Goal: Task Accomplishment & Management: Complete application form

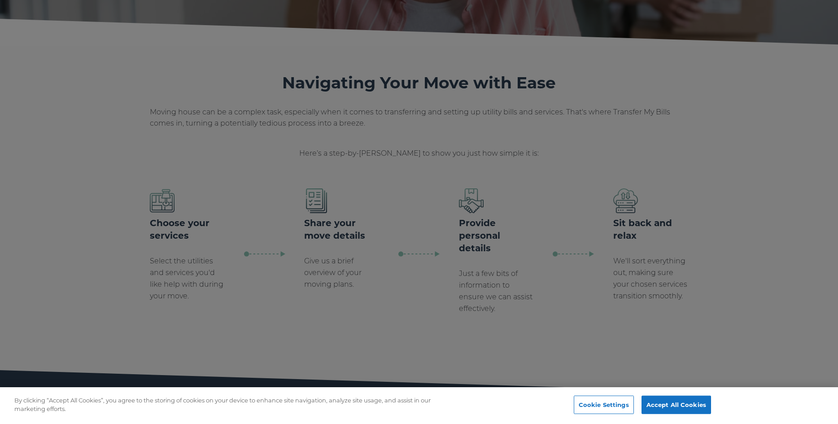
scroll to position [135, 0]
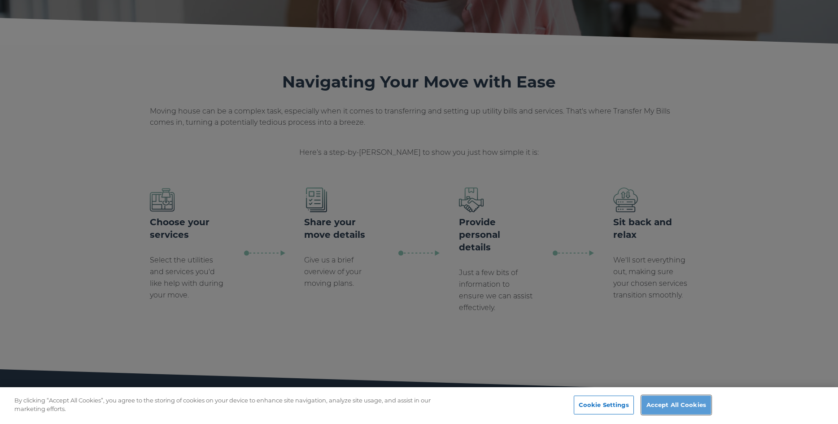
click at [679, 411] on button "Accept All Cookies" at bounding box center [677, 405] width 70 height 19
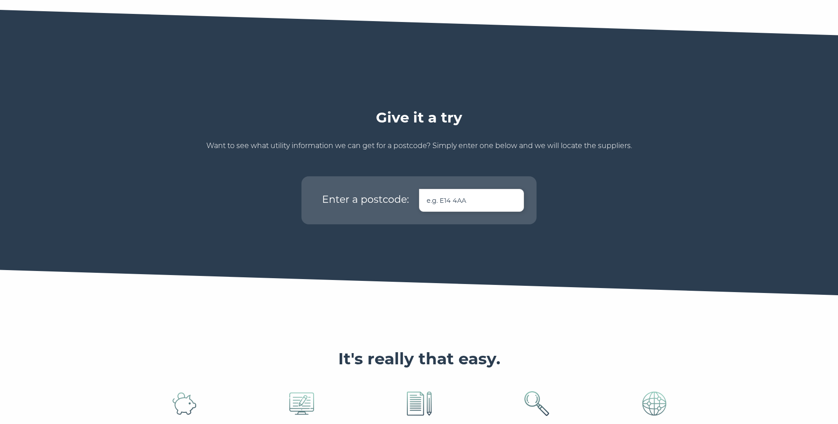
scroll to position [493, 0]
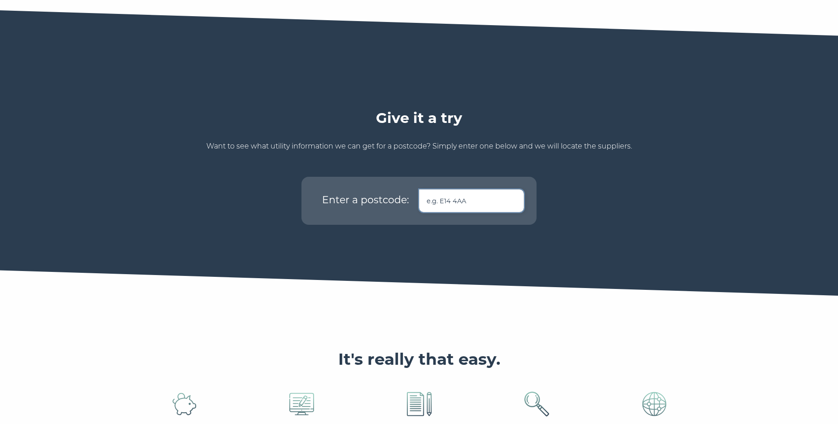
click at [462, 192] on input "text" at bounding box center [471, 200] width 105 height 23
type input "w"
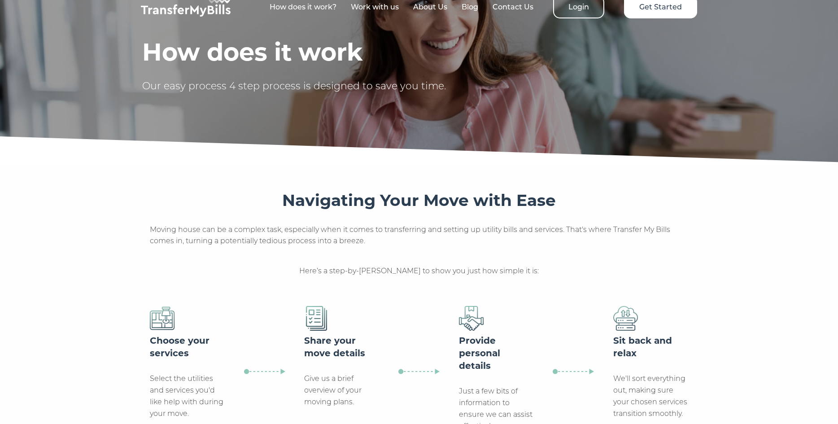
scroll to position [0, 0]
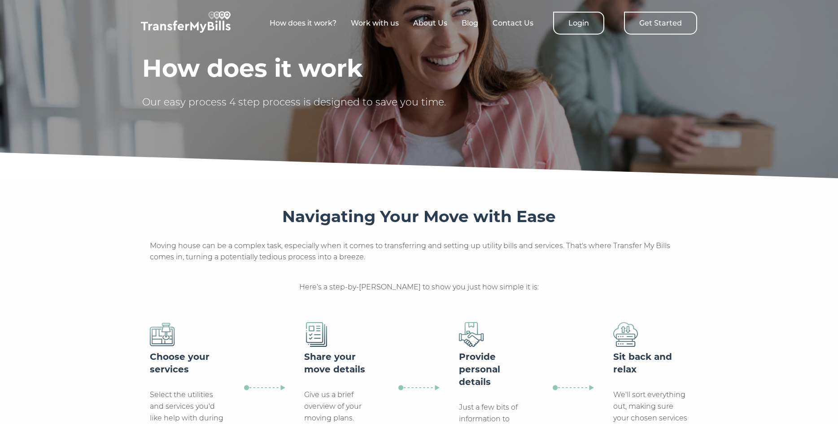
click at [668, 33] on link "Get Started" at bounding box center [660, 23] width 73 height 23
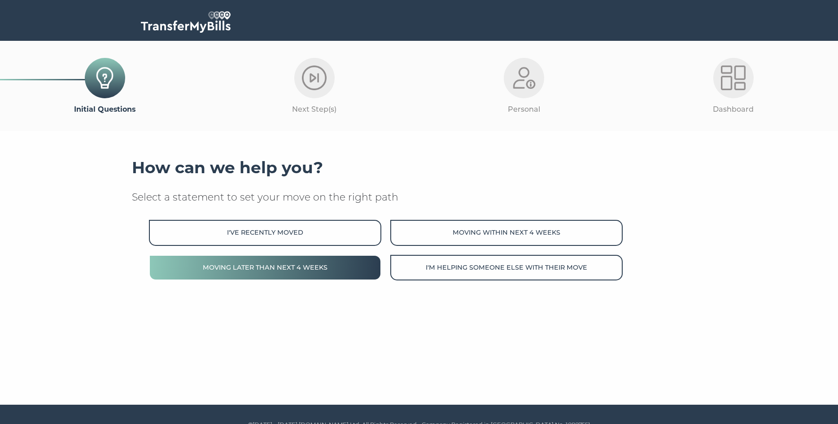
click at [304, 271] on button "Moving later than next 4 weeks" at bounding box center [265, 268] width 232 height 26
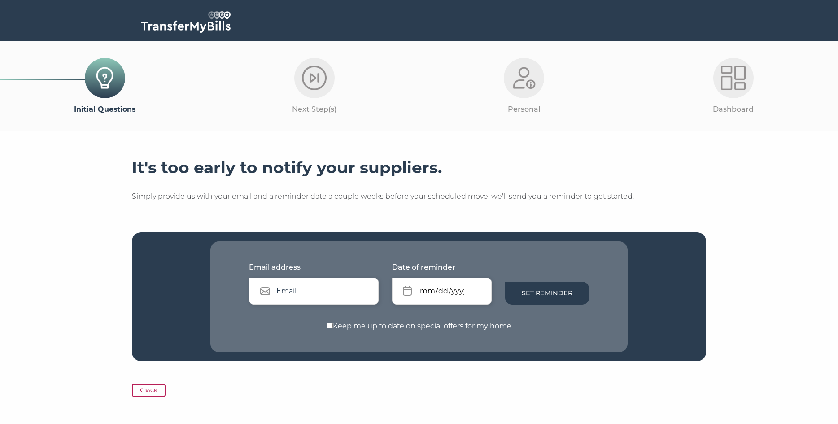
click at [327, 297] on input "text" at bounding box center [314, 291] width 130 height 27
type input "jonathanvickers100@btinternet.com"
click at [443, 299] on input "date" at bounding box center [442, 291] width 100 height 27
click at [440, 285] on input "date" at bounding box center [442, 291] width 100 height 27
click at [483, 297] on input "date" at bounding box center [442, 291] width 100 height 27
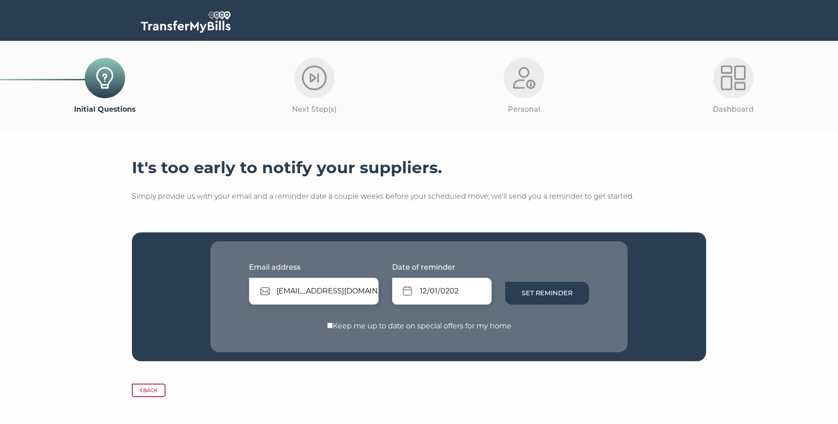
type input "2025-12-01"
click at [505, 326] on label "Keep me up to date on special offers for my home" at bounding box center [419, 326] width 377 height 12
click at [333, 326] on input "Keep me up to date on special offers for my home" at bounding box center [330, 326] width 6 height 6
checkbox input "true"
click at [570, 295] on button "Set Reminder" at bounding box center [547, 293] width 84 height 23
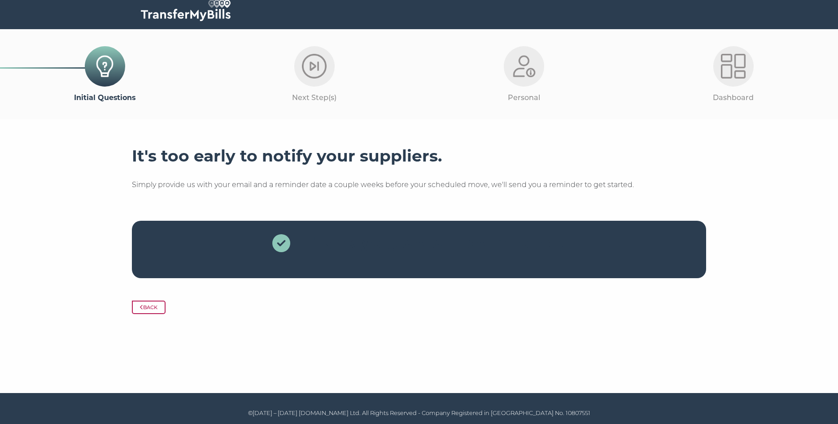
scroll to position [15, 0]
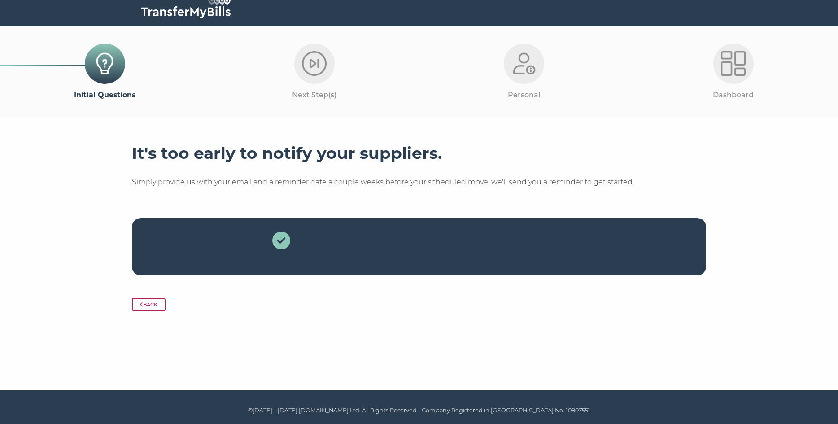
click at [374, 279] on div at bounding box center [419, 286] width 574 height 22
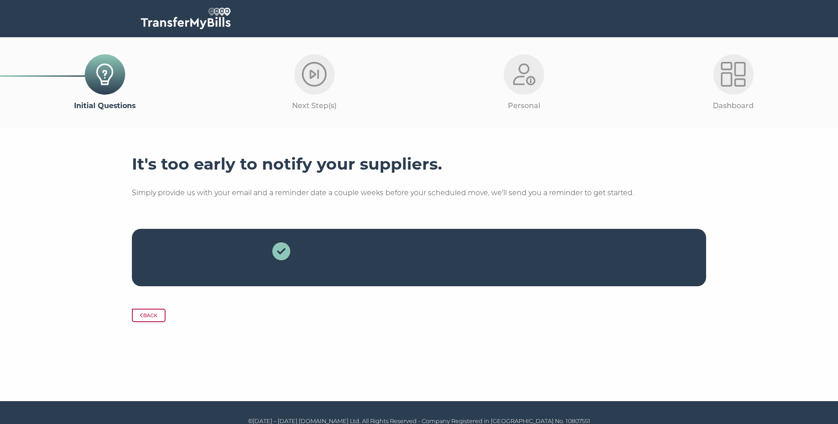
scroll to position [0, 0]
